Goal: Find specific page/section: Find specific page/section

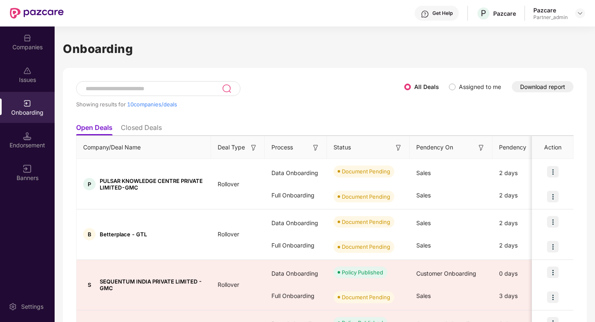
click at [184, 87] on input at bounding box center [153, 88] width 137 height 7
click at [31, 46] on div "Companies" at bounding box center [27, 47] width 55 height 8
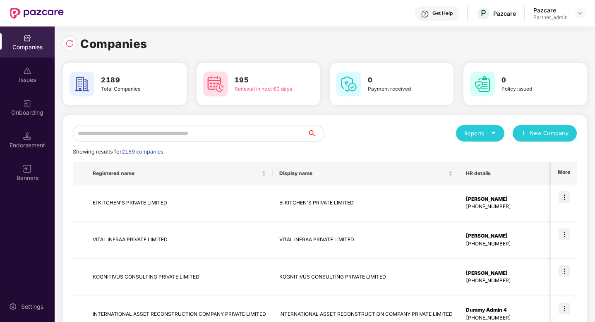
click at [132, 135] on input "text" at bounding box center [190, 133] width 235 height 17
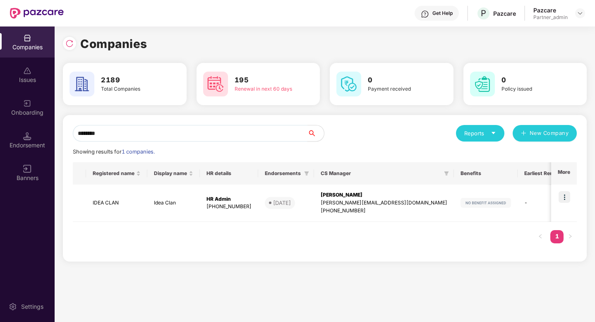
click at [142, 134] on input "********" at bounding box center [190, 133] width 235 height 17
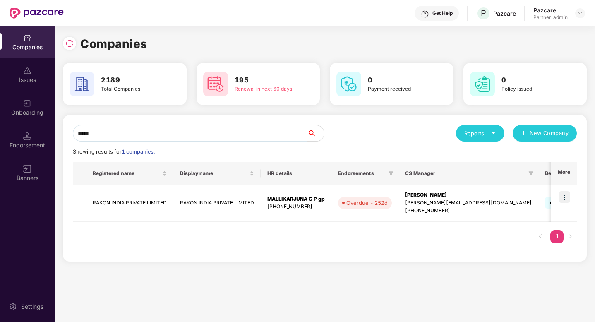
click at [99, 139] on input "*****" at bounding box center [190, 133] width 235 height 17
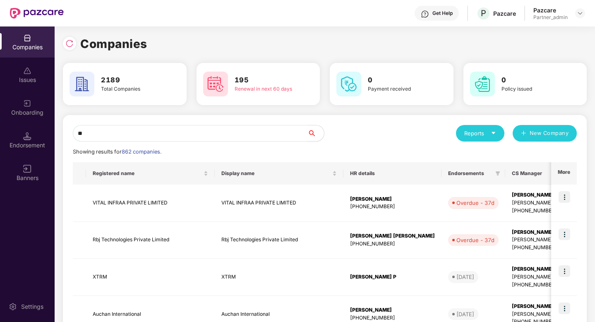
type input "*"
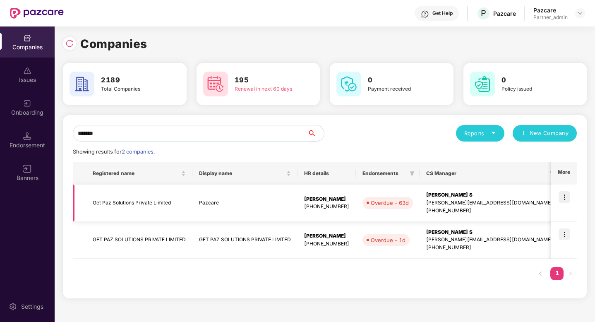
type input "*******"
click at [120, 212] on td "Get Paz Solutions Private Limited" at bounding box center [139, 203] width 106 height 37
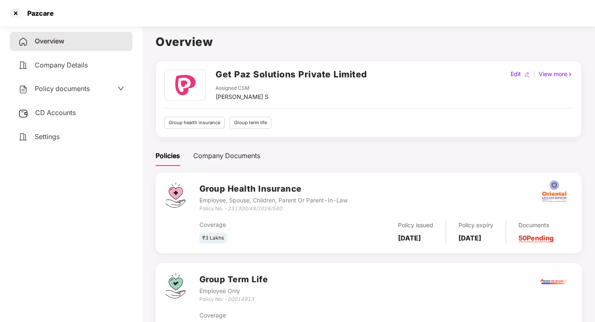
click at [74, 87] on span "Policy documents" at bounding box center [62, 88] width 55 height 8
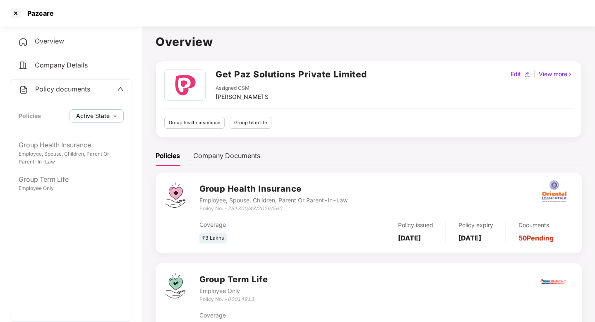
click at [92, 121] on button "Active State" at bounding box center [97, 115] width 54 height 13
click at [87, 142] on span "Archived State" at bounding box center [102, 143] width 47 height 9
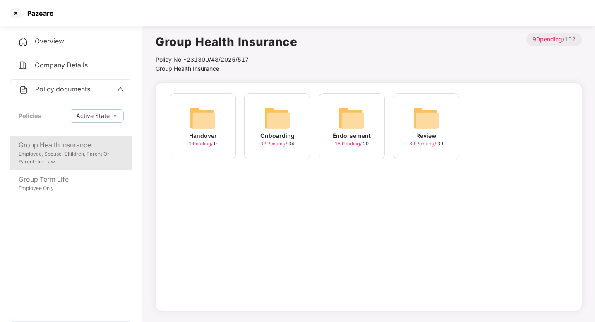
click at [69, 153] on div "Employee, Spouse, Children, Parent Or Parent-In-Law" at bounding box center [71, 158] width 105 height 16
click at [118, 116] on button "Active State" at bounding box center [97, 115] width 54 height 13
click at [101, 200] on div "Group Health Insurance Employee, Spouse, Children, Parent Or Parent-In-Law Grou…" at bounding box center [71, 228] width 122 height 185
click at [206, 126] on img at bounding box center [203, 118] width 26 height 26
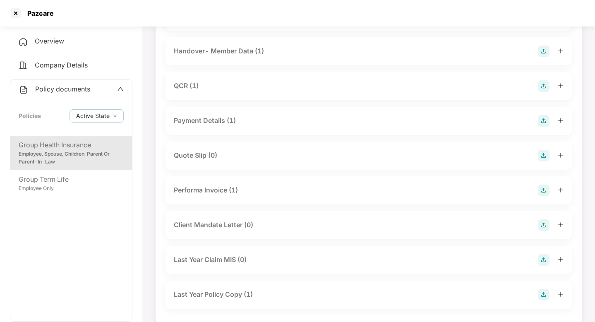
scroll to position [104, 0]
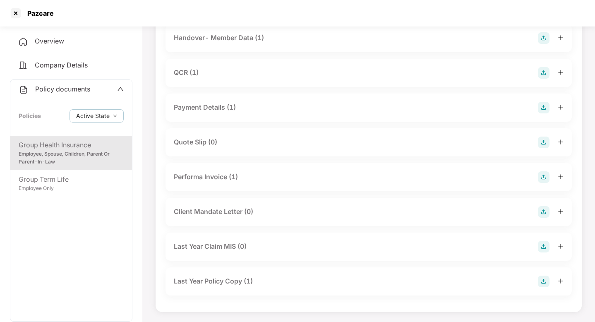
click at [209, 279] on div "Last Year Policy Copy (1)" at bounding box center [213, 281] width 79 height 10
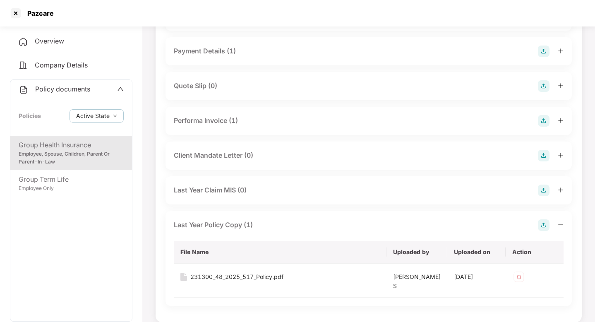
scroll to position [164, 0]
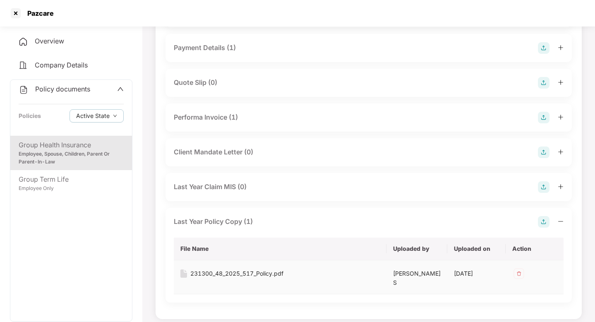
click at [216, 275] on div "231300_48_2025_517_Policy.pdf" at bounding box center [236, 273] width 93 height 9
click at [18, 14] on div at bounding box center [15, 13] width 13 height 13
